Goal: Task Accomplishment & Management: Manage account settings

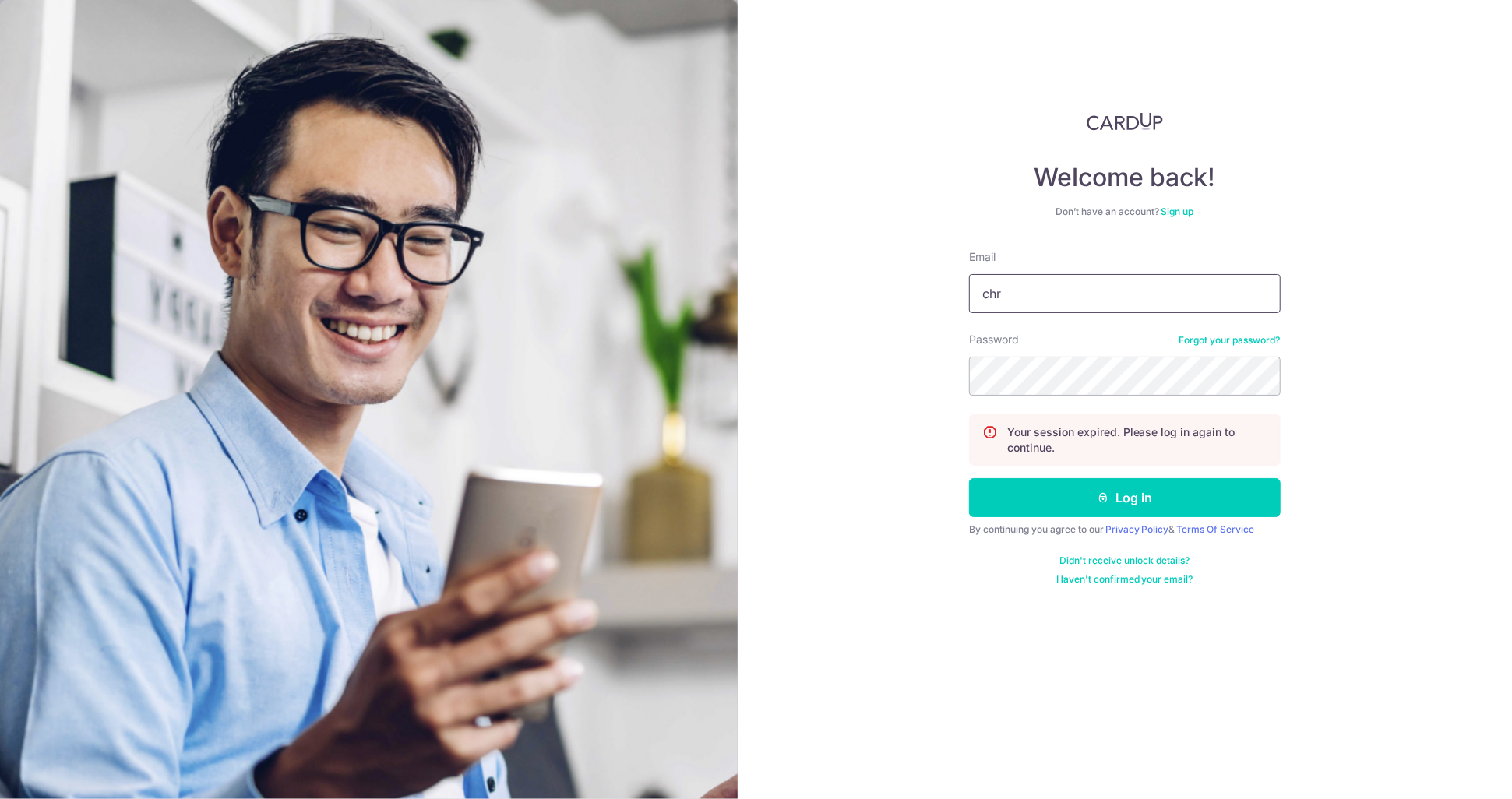
type input "[PERSON_NAME][EMAIL_ADDRESS][DOMAIN_NAME]"
click at [1125, 498] on button "Log in" at bounding box center [1125, 498] width 311 height 39
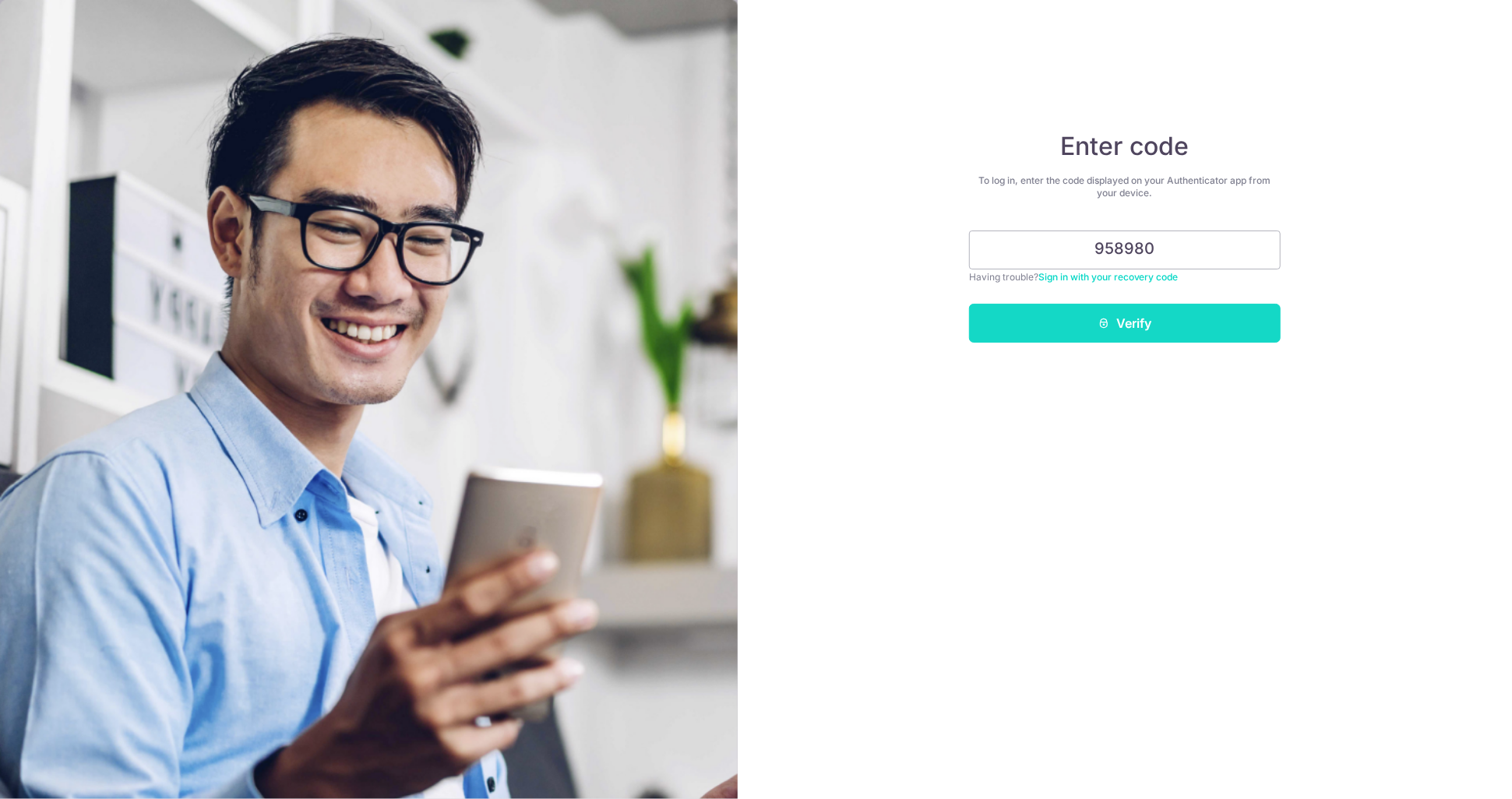
type input "958980"
click at [1150, 324] on button "Verify" at bounding box center [1125, 323] width 311 height 39
